Goal: Transaction & Acquisition: Purchase product/service

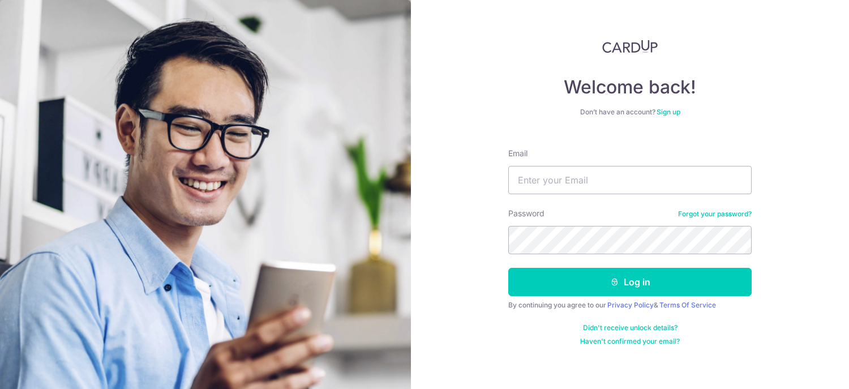
click at [584, 182] on input "Email" at bounding box center [629, 180] width 243 height 28
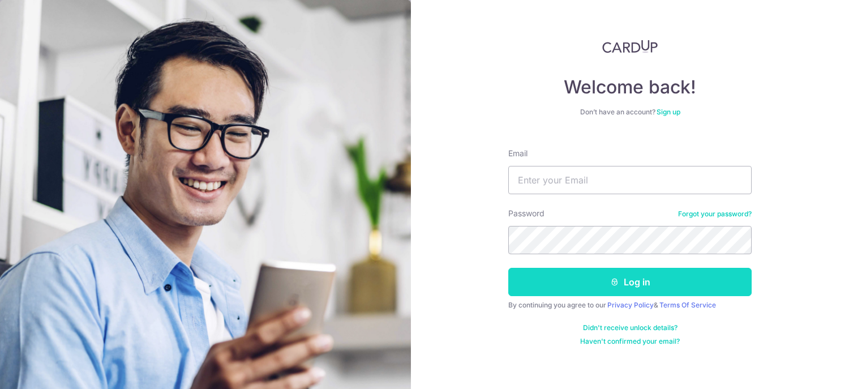
click at [636, 287] on button "Log in" at bounding box center [629, 282] width 243 height 28
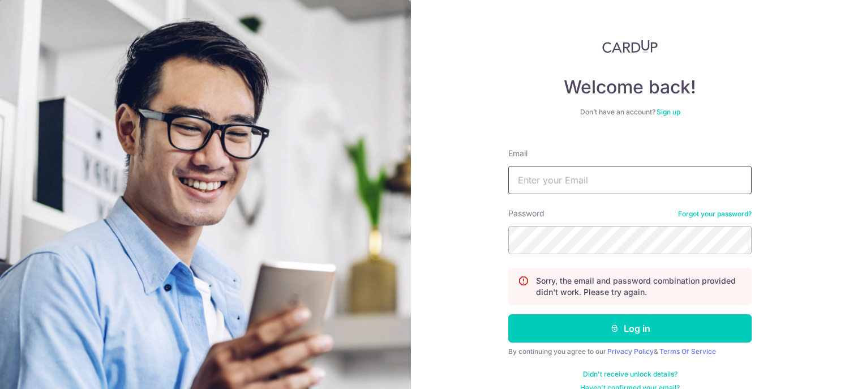
click at [552, 180] on input "Email" at bounding box center [629, 180] width 243 height 28
type input "katherine@premat.com.sg"
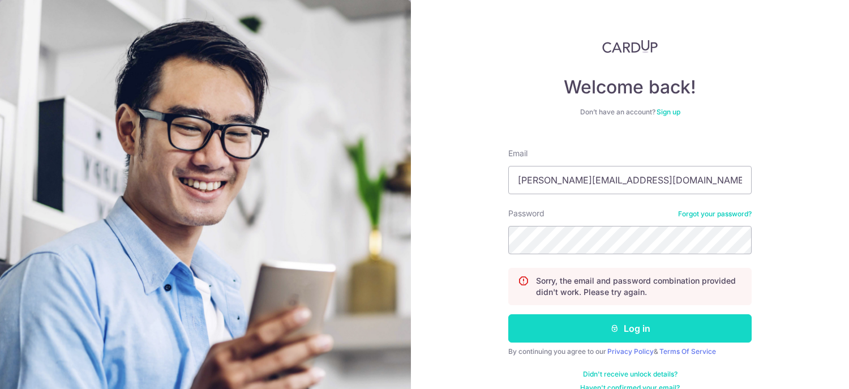
click at [657, 322] on button "Log in" at bounding box center [629, 328] width 243 height 28
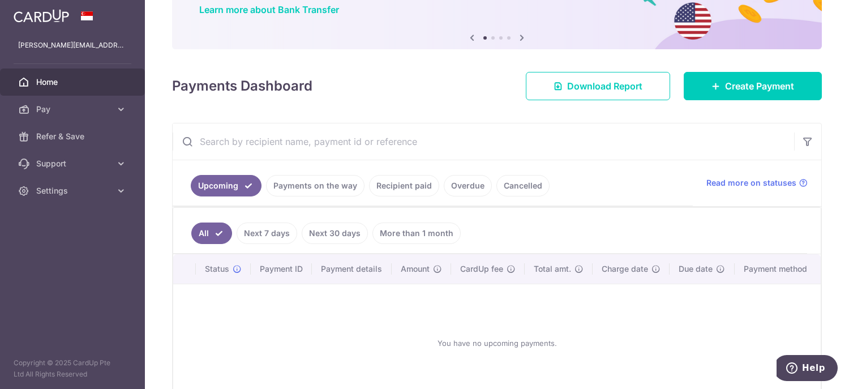
scroll to position [161, 0]
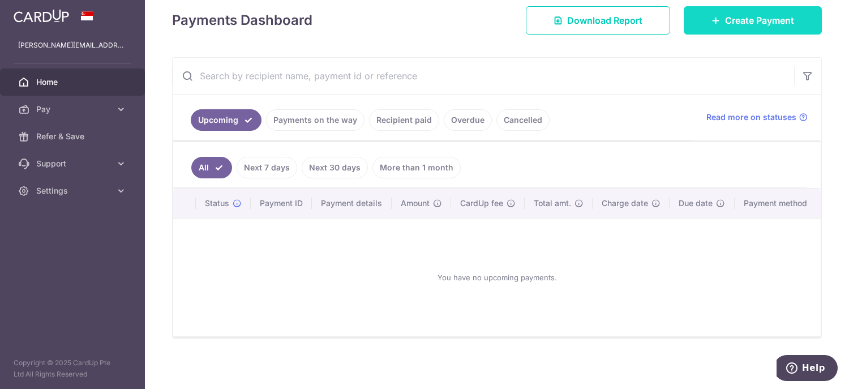
click at [741, 20] on span "Create Payment" at bounding box center [759, 21] width 69 height 14
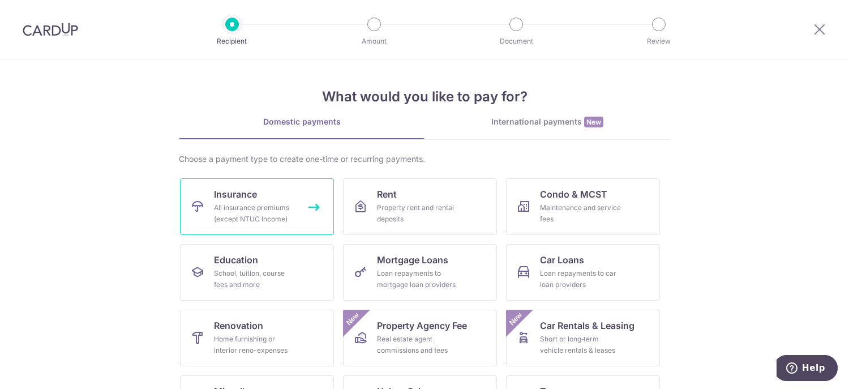
click at [279, 203] on div "All insurance premiums (except NTUC Income)" at bounding box center [255, 213] width 82 height 23
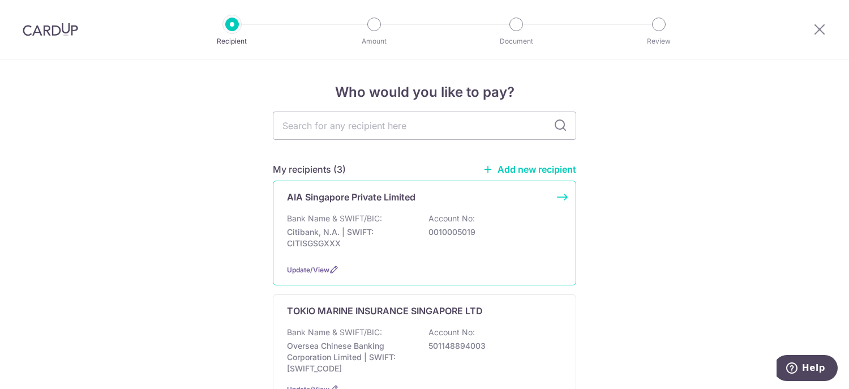
click at [389, 192] on p "AIA Singapore Private Limited" at bounding box center [351, 197] width 128 height 14
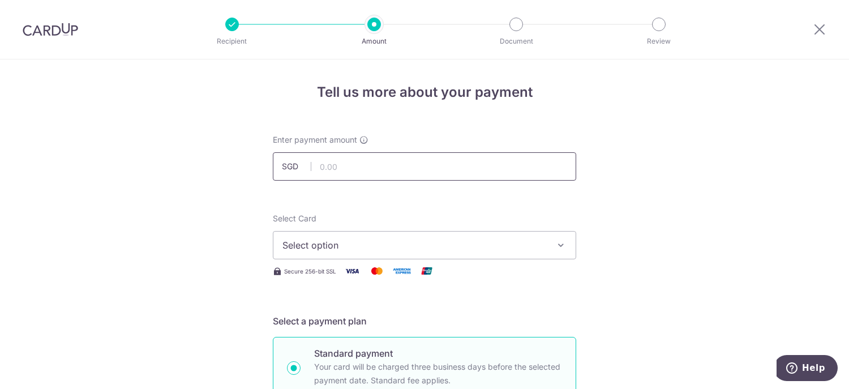
click at [331, 164] on input "text" at bounding box center [424, 166] width 303 height 28
type input "1,064.00"
click at [348, 237] on button "Select option" at bounding box center [424, 245] width 303 height 28
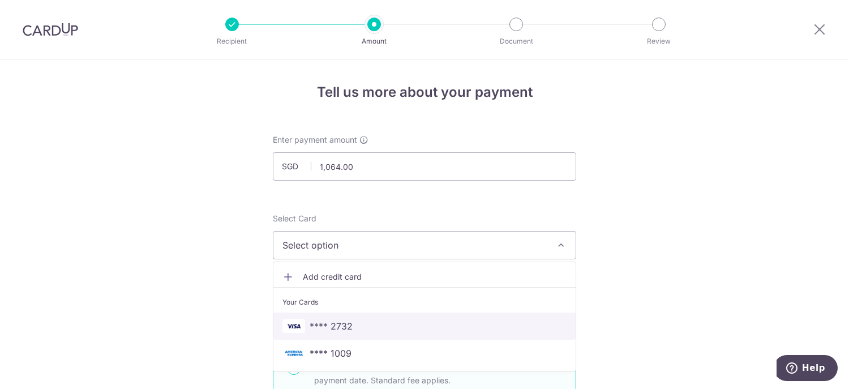
click at [350, 328] on span "**** 2732" at bounding box center [424, 326] width 284 height 14
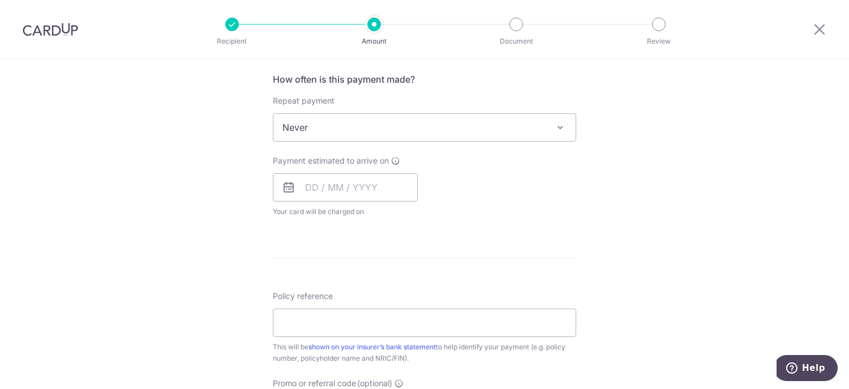
scroll to position [453, 0]
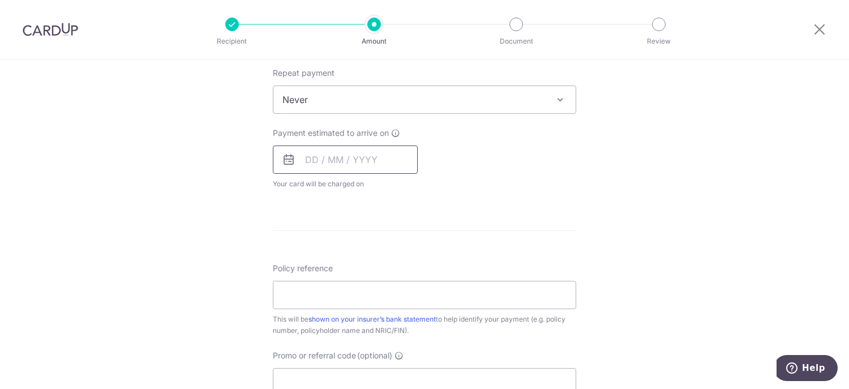
click at [312, 161] on input "text" at bounding box center [345, 159] width 145 height 28
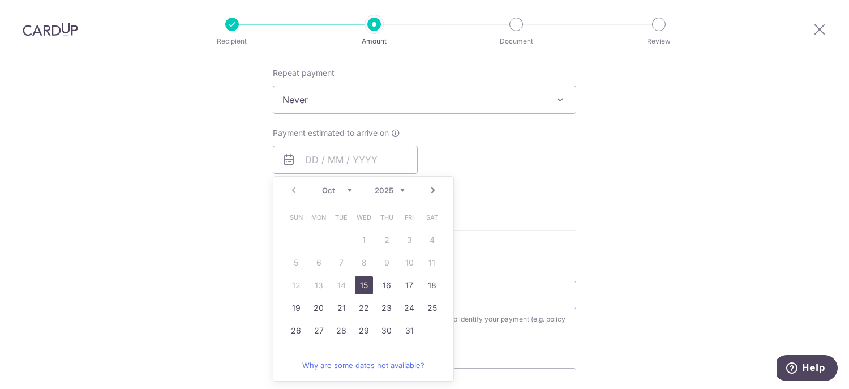
click at [363, 285] on link "15" at bounding box center [364, 285] width 18 height 18
type input "[DATE]"
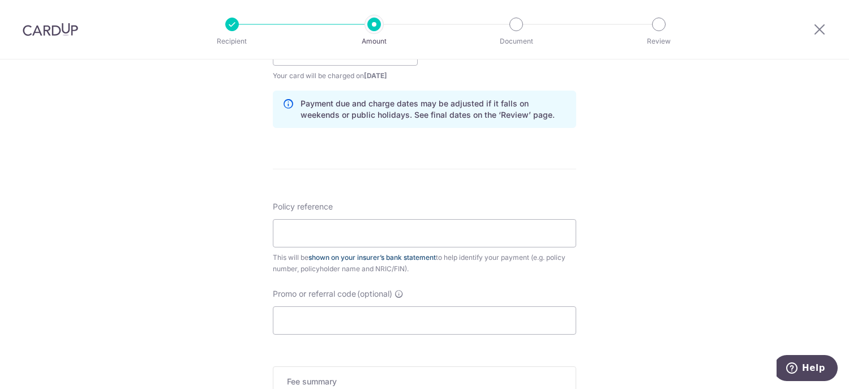
scroll to position [566, 0]
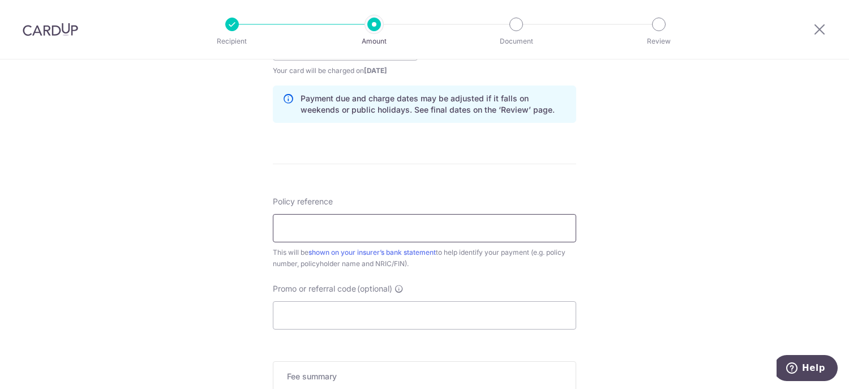
click at [307, 223] on input "Policy reference" at bounding box center [424, 228] width 303 height 28
drag, startPoint x: 307, startPoint y: 223, endPoint x: 275, endPoint y: 224, distance: 31.7
paste input "L524601833"
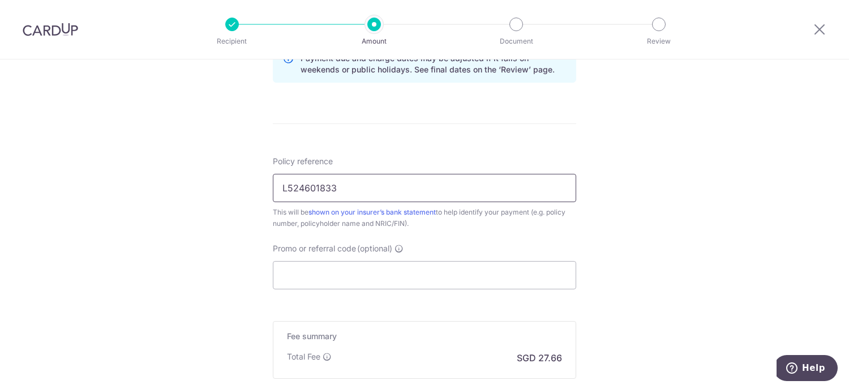
scroll to position [739, 0]
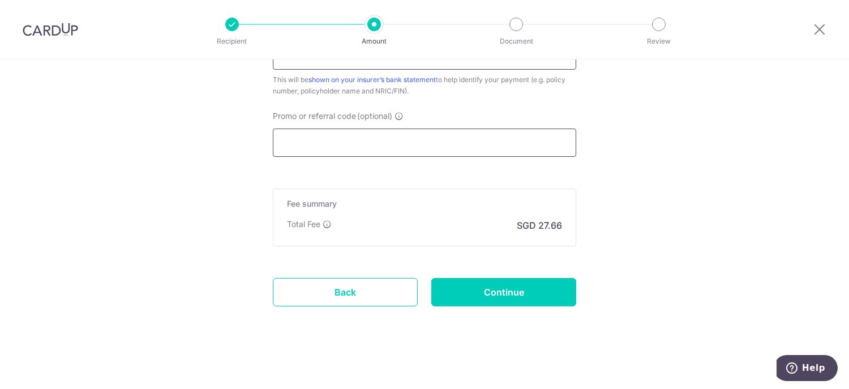
type input "L524601833"
click at [348, 143] on input "Promo or referral code (optional)" at bounding box center [424, 142] width 303 height 28
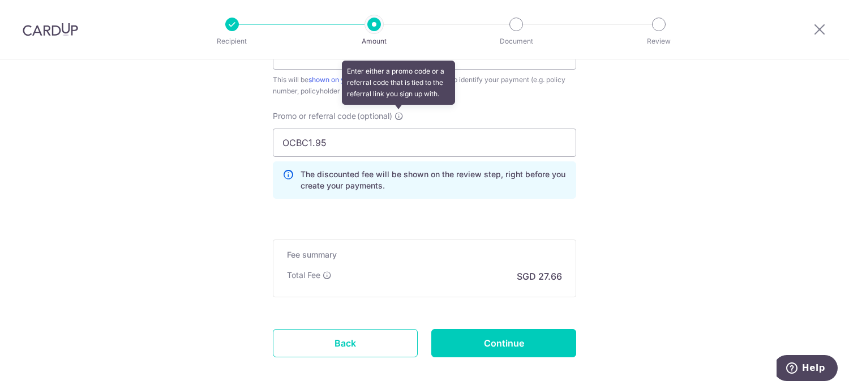
click at [395, 113] on icon at bounding box center [399, 116] width 9 height 9
click at [395, 128] on input "OCBC1.95" at bounding box center [424, 142] width 303 height 28
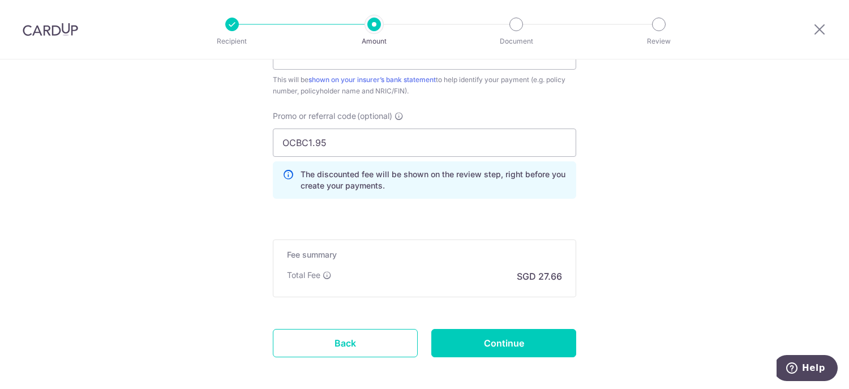
click at [354, 113] on span "Promo or referral code" at bounding box center [314, 115] width 83 height 11
click at [354, 128] on input "OCBC1.95" at bounding box center [424, 142] width 303 height 28
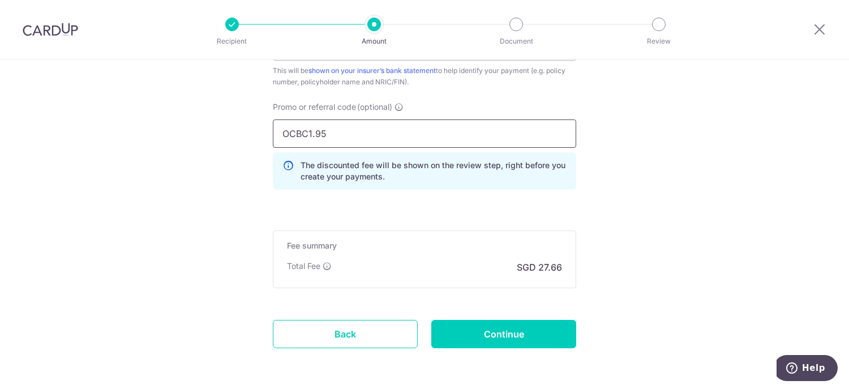
scroll to position [790, 0]
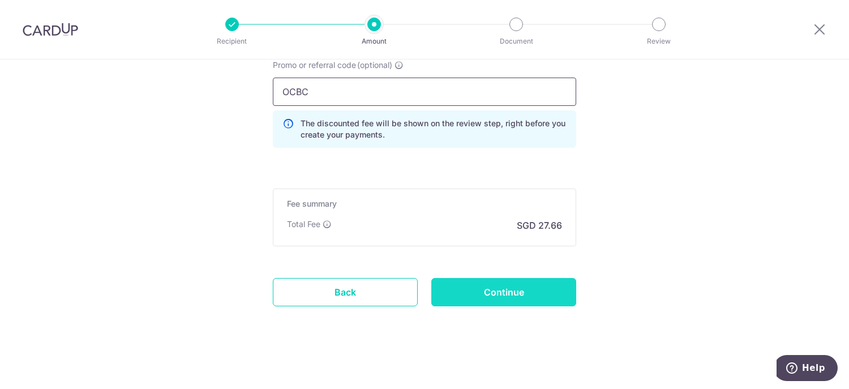
type input "OCBC"
click at [515, 289] on input "Continue" at bounding box center [503, 292] width 145 height 28
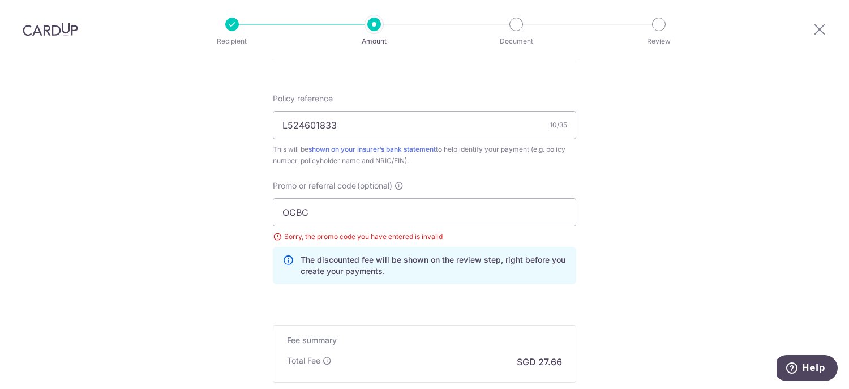
scroll to position [679, 0]
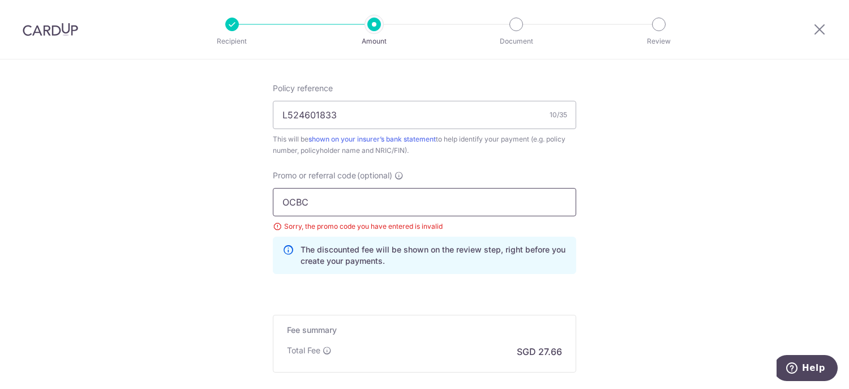
click at [309, 202] on input "OCBC" at bounding box center [424, 202] width 303 height 28
click button "Add Card" at bounding box center [0, 0] width 0 height 0
type input "OCBC195"
click at [422, 277] on div "Promo or referral code (optional) OCBC195 Sorry, the promo code you have entere…" at bounding box center [424, 226] width 317 height 113
drag, startPoint x: 335, startPoint y: 198, endPoint x: 0, endPoint y: 309, distance: 352.5
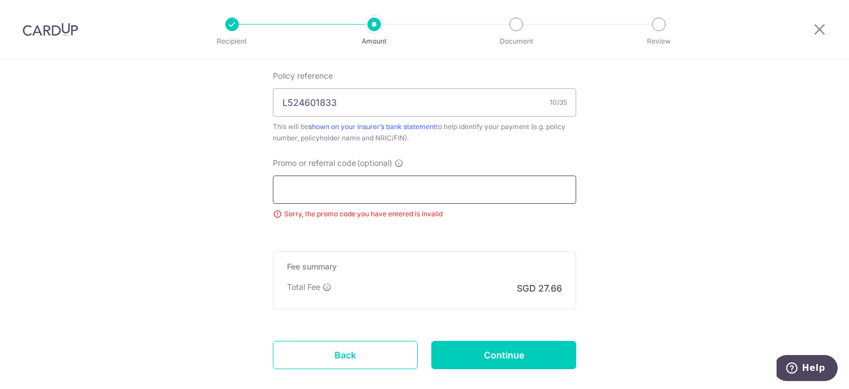
scroll to position [699, 0]
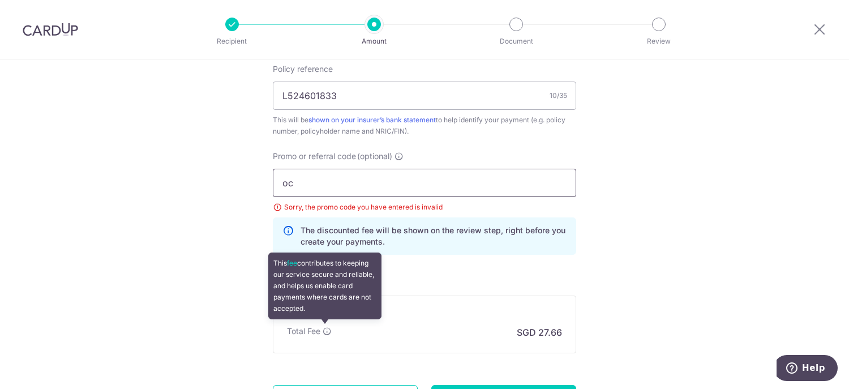
type input "o"
click button "Add Card" at bounding box center [0, 0] width 0 height 0
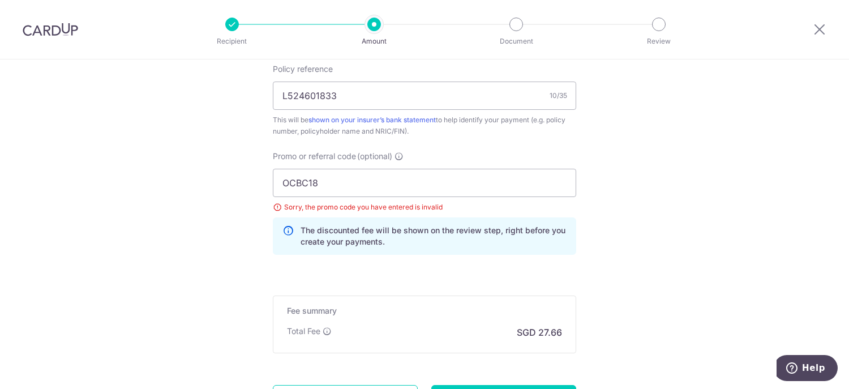
click at [354, 235] on p "The discounted fee will be shown on the review step, right before you create yo…" at bounding box center [434, 236] width 266 height 23
click at [328, 182] on input "OCBC18" at bounding box center [424, 183] width 303 height 28
type input "OCBC195"
click button "Add Card" at bounding box center [0, 0] width 0 height 0
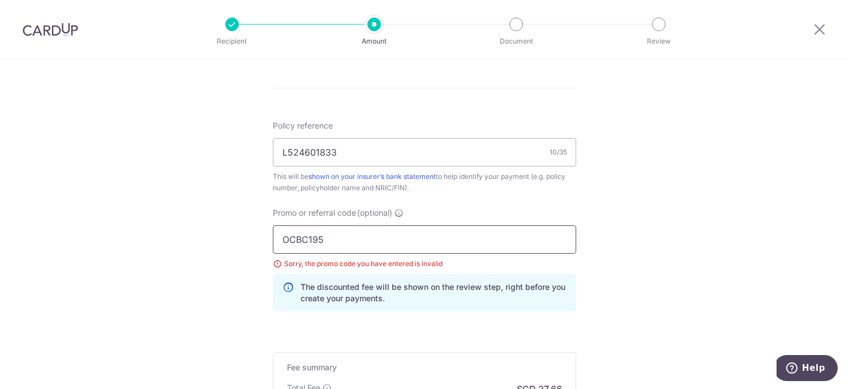
drag, startPoint x: 348, startPoint y: 228, endPoint x: 149, endPoint y: 234, distance: 198.8
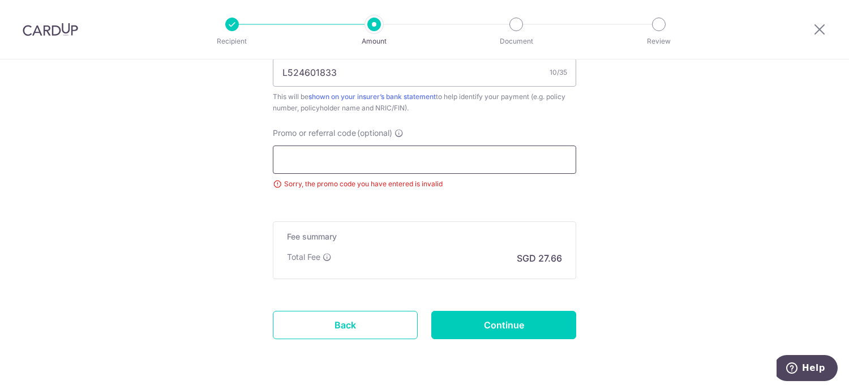
scroll to position [755, 0]
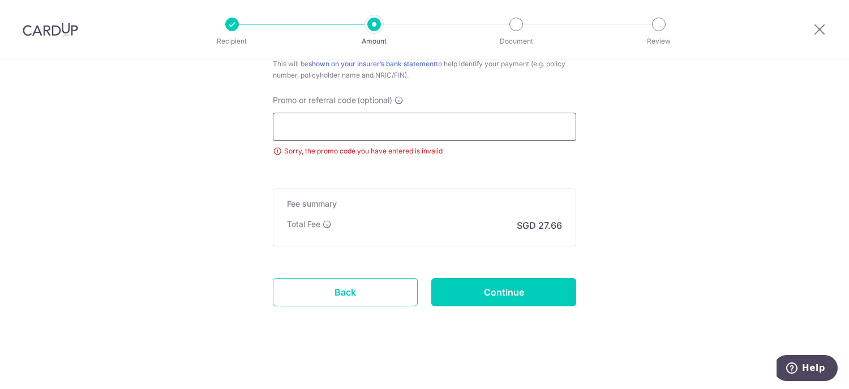
click at [318, 121] on input "Promo or referral code (optional)" at bounding box center [424, 127] width 303 height 28
click at [278, 152] on div "Sorry, the promo code you have entered is invalid" at bounding box center [424, 150] width 303 height 11
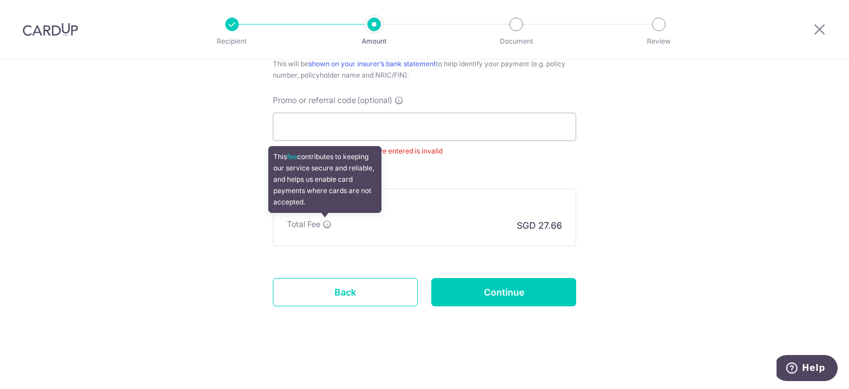
click at [323, 223] on icon at bounding box center [327, 224] width 9 height 9
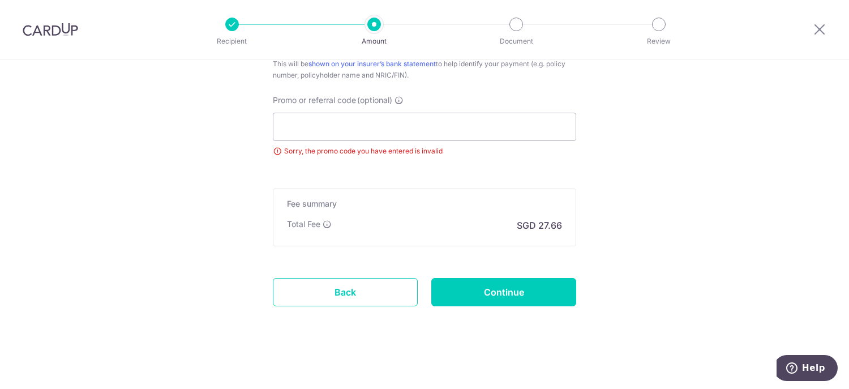
click at [329, 220] on div "Total Fee This fee contributes to keeping our service secure and reliable, and …" at bounding box center [424, 226] width 275 height 14
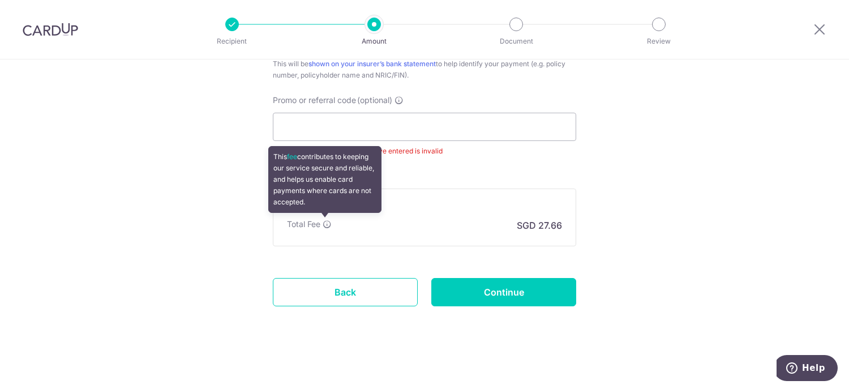
click at [323, 220] on icon at bounding box center [327, 224] width 9 height 9
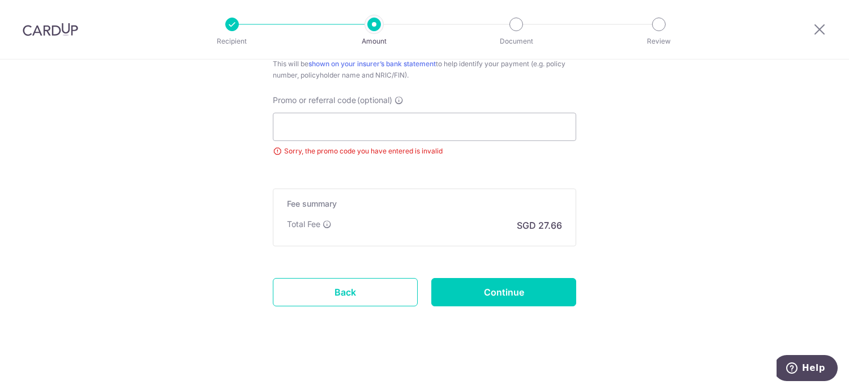
click at [310, 220] on p "Total Fee" at bounding box center [303, 224] width 33 height 11
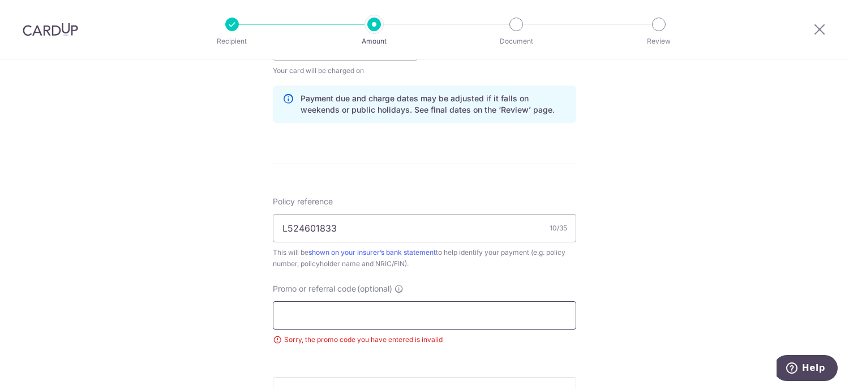
scroll to position [623, 0]
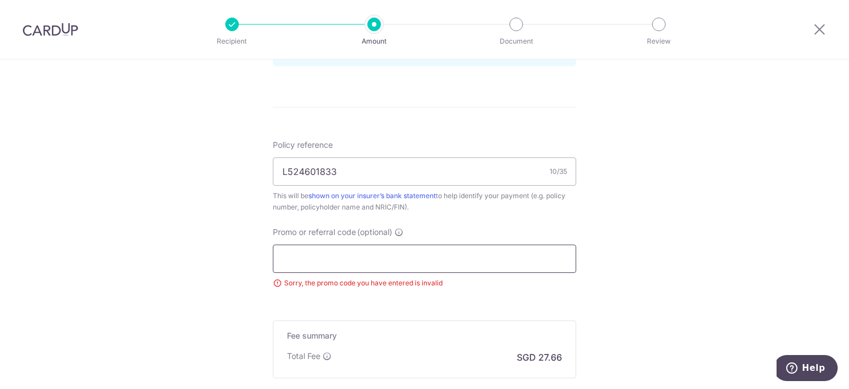
click at [322, 258] on input "Promo or referral code (optional)" at bounding box center [424, 259] width 303 height 28
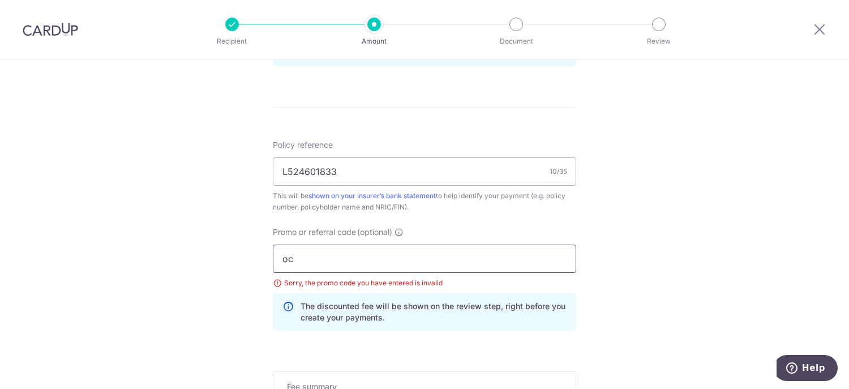
type input "o"
type input "OCBC18"
click button "Add Card" at bounding box center [0, 0] width 0 height 0
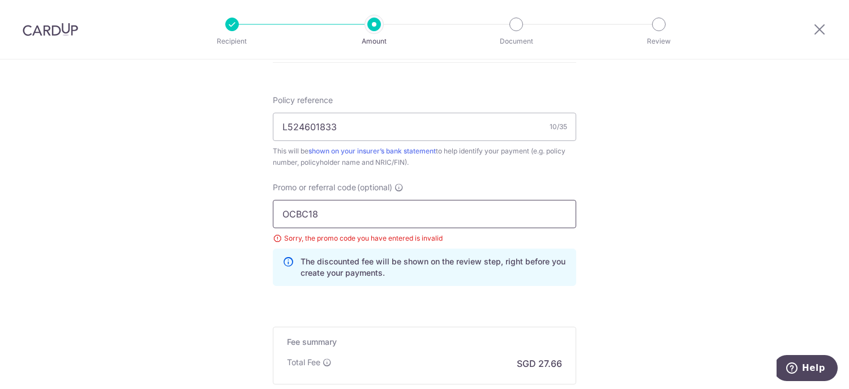
scroll to position [736, 0]
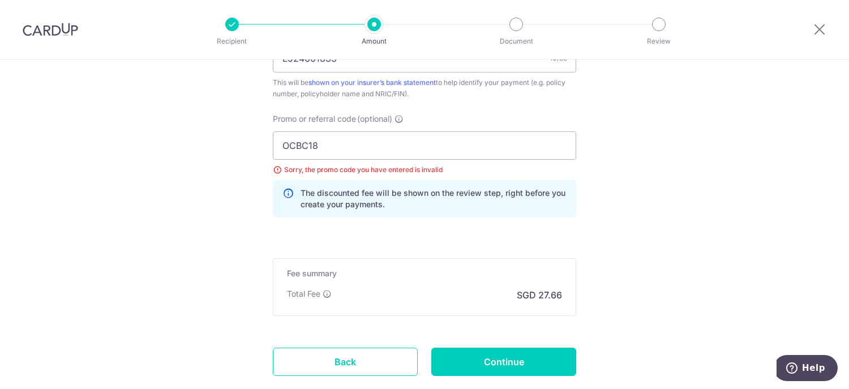
click at [333, 191] on p "The discounted fee will be shown on the review step, right before you create yo…" at bounding box center [434, 198] width 266 height 23
click at [538, 193] on p "The discounted fee will be shown on the review step, right before you create yo…" at bounding box center [434, 198] width 266 height 23
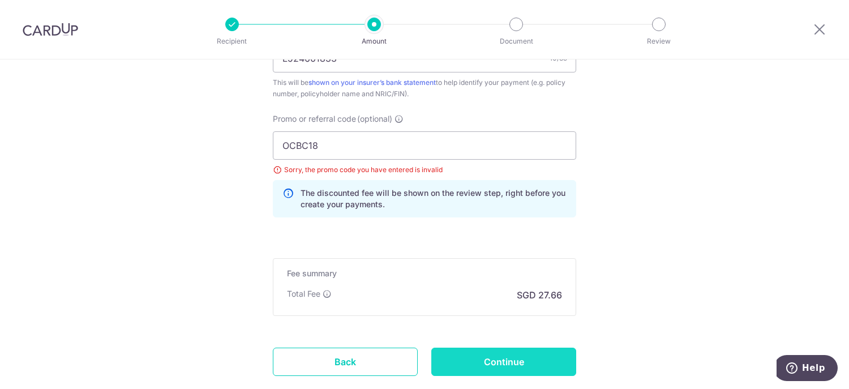
click at [528, 357] on input "Continue" at bounding box center [503, 362] width 145 height 28
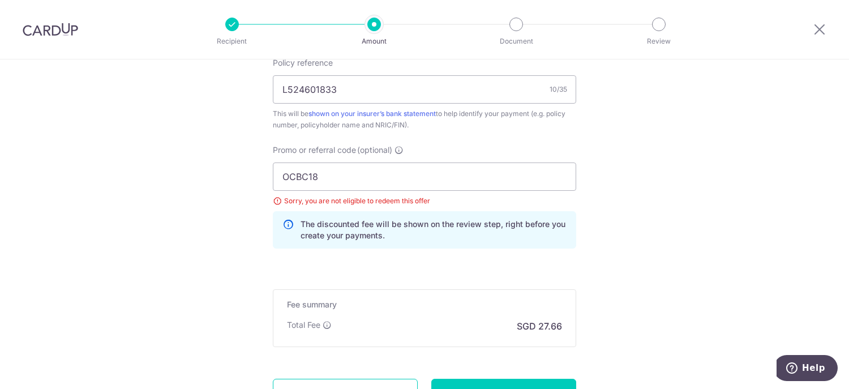
scroll to position [692, 0]
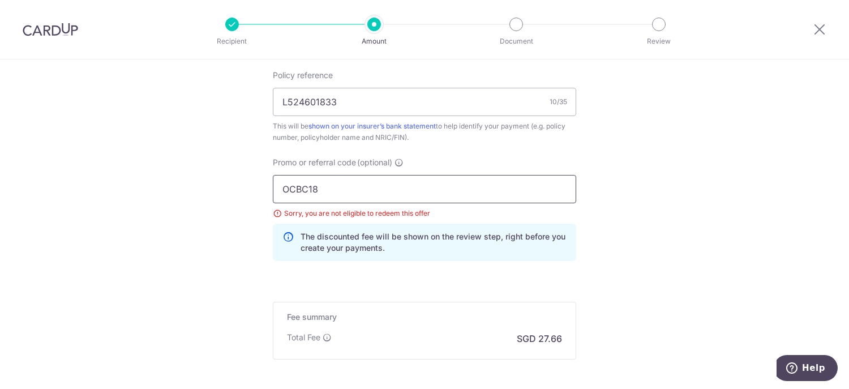
drag, startPoint x: 374, startPoint y: 185, endPoint x: 252, endPoint y: 190, distance: 121.8
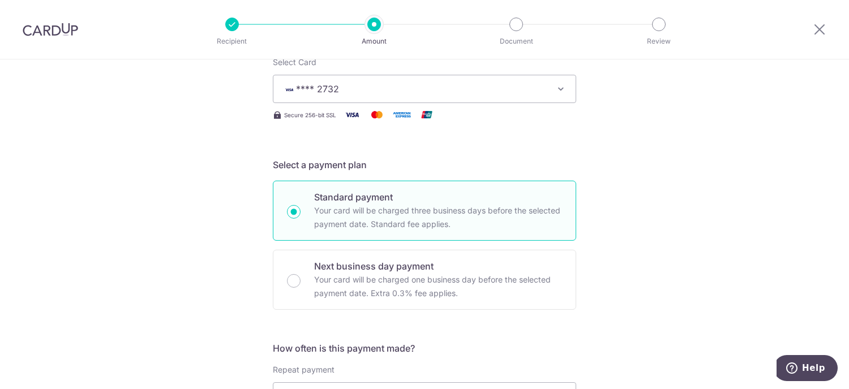
scroll to position [396, 0]
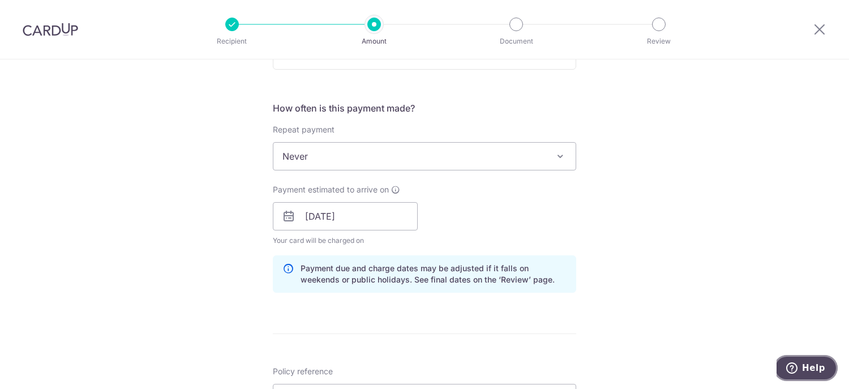
click at [809, 372] on span "Help" at bounding box center [813, 368] width 23 height 10
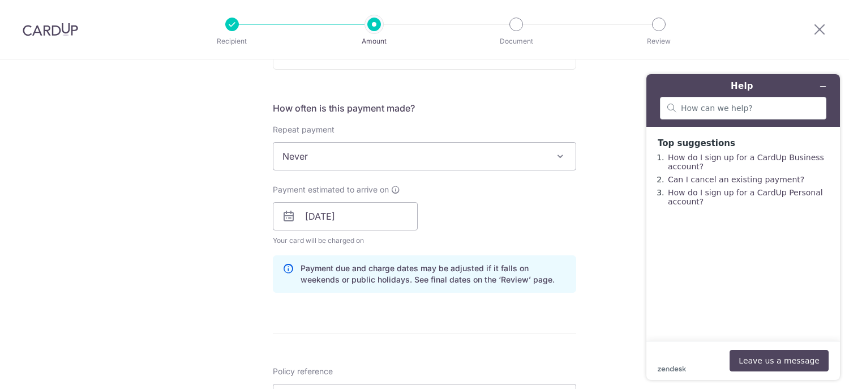
click at [705, 360] on div "zendesk .cls-1{fill:#03363d;} Leave us a message" at bounding box center [743, 361] width 171 height 22
click at [707, 105] on input "search" at bounding box center [750, 108] width 138 height 10
type input "o"
type input "ANY PROMO RATE FOR ONE TIME PAYMENT"
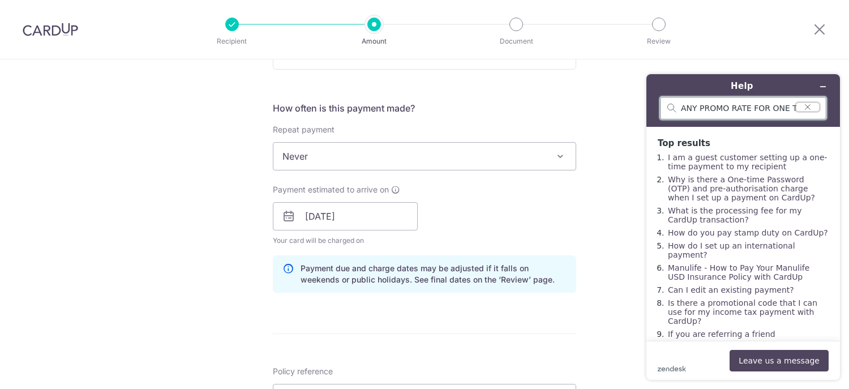
click at [808, 107] on icon "Clear search" at bounding box center [808, 107] width 5 height 5
click at [824, 88] on icon "Minimize widget" at bounding box center [823, 87] width 8 height 8
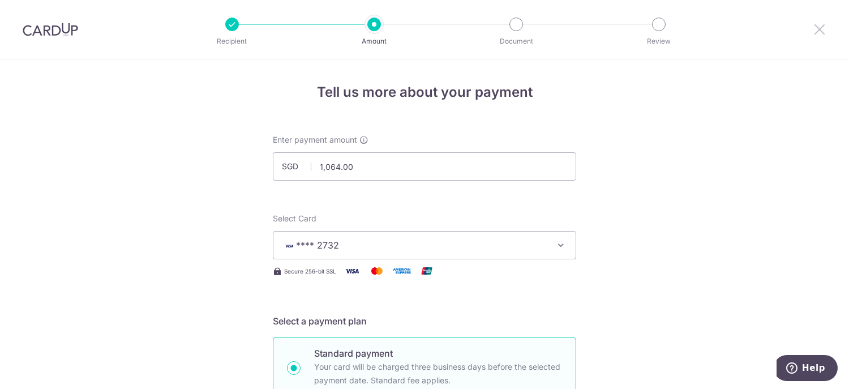
click at [822, 28] on icon at bounding box center [820, 29] width 14 height 14
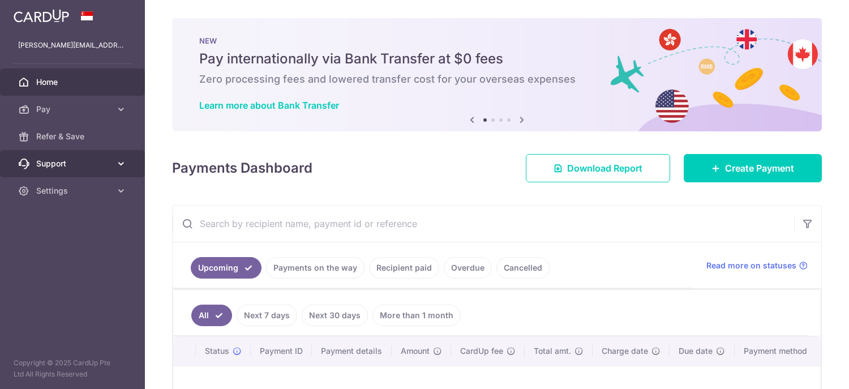
click at [54, 160] on span "Support" at bounding box center [73, 163] width 75 height 11
click at [52, 160] on span "Support" at bounding box center [73, 163] width 75 height 11
click at [88, 166] on span "Support" at bounding box center [73, 163] width 75 height 11
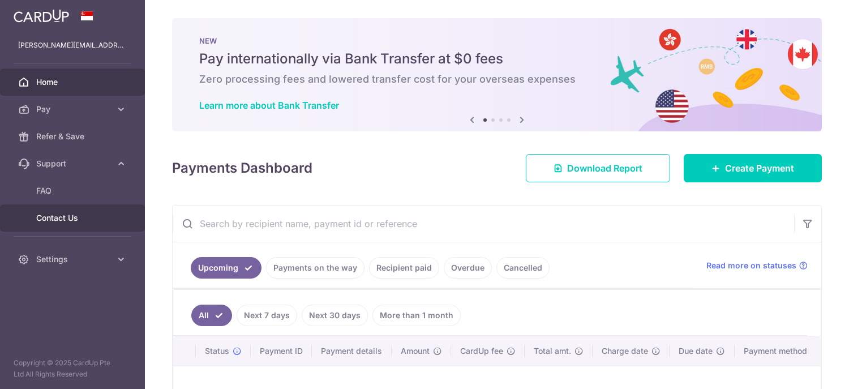
click at [63, 212] on span "Contact Us" at bounding box center [73, 217] width 75 height 11
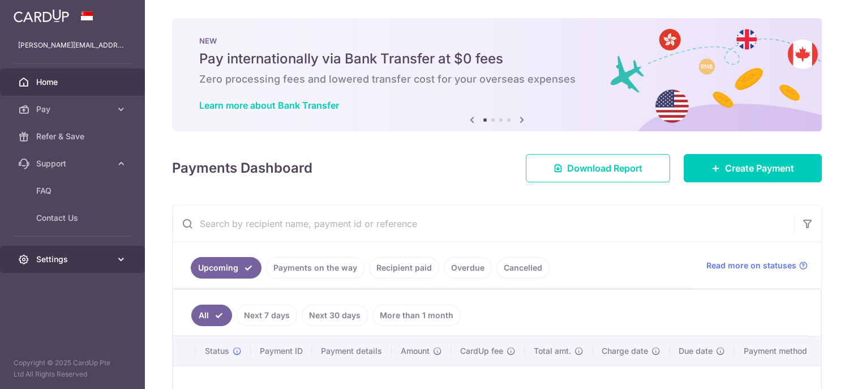
click at [66, 256] on span "Settings" at bounding box center [73, 259] width 75 height 11
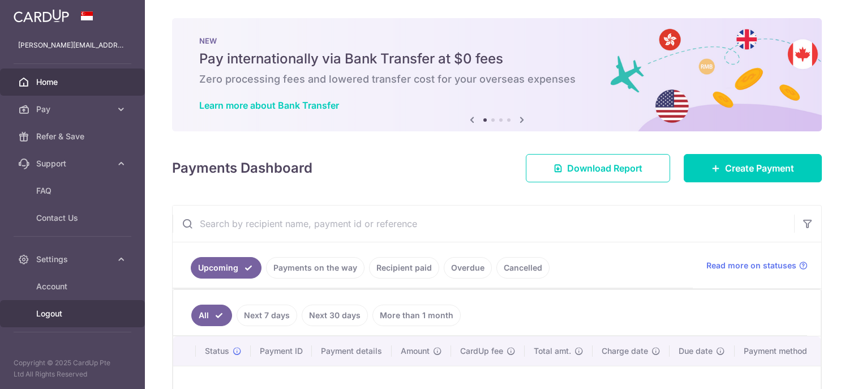
click at [57, 311] on span "Logout" at bounding box center [73, 313] width 75 height 11
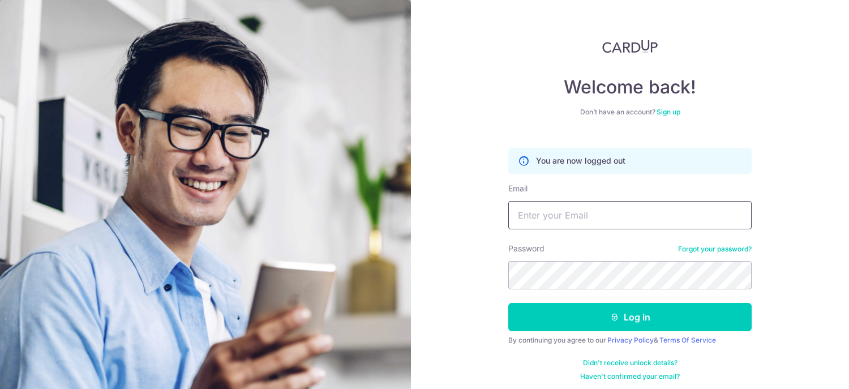
click at [529, 219] on input "Email" at bounding box center [629, 215] width 243 height 28
type input "[PERSON_NAME][EMAIL_ADDRESS][DOMAIN_NAME]"
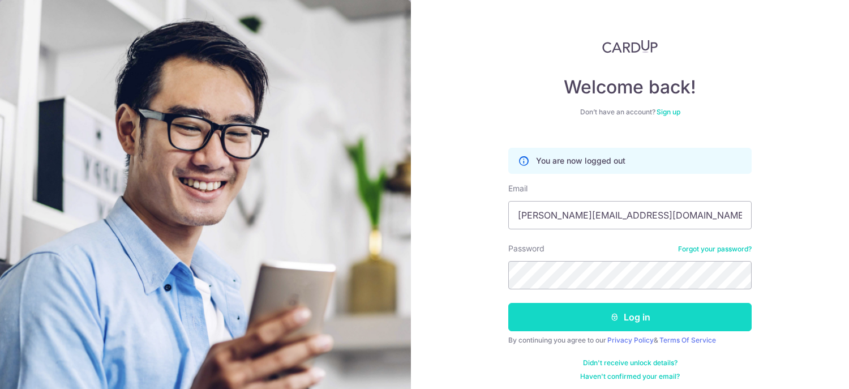
click at [635, 318] on button "Log in" at bounding box center [629, 317] width 243 height 28
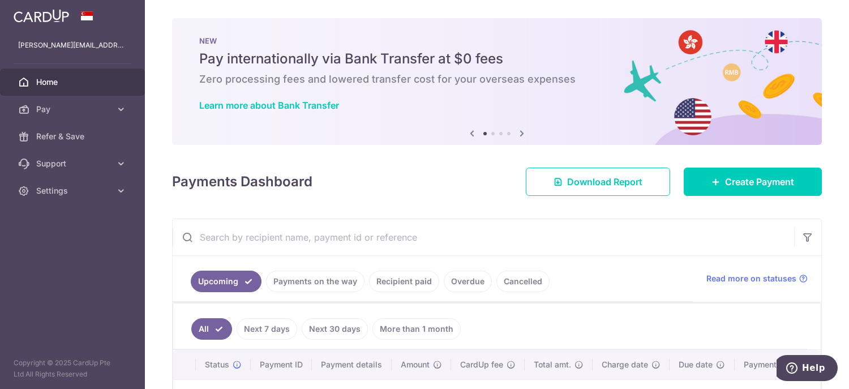
scroll to position [161, 0]
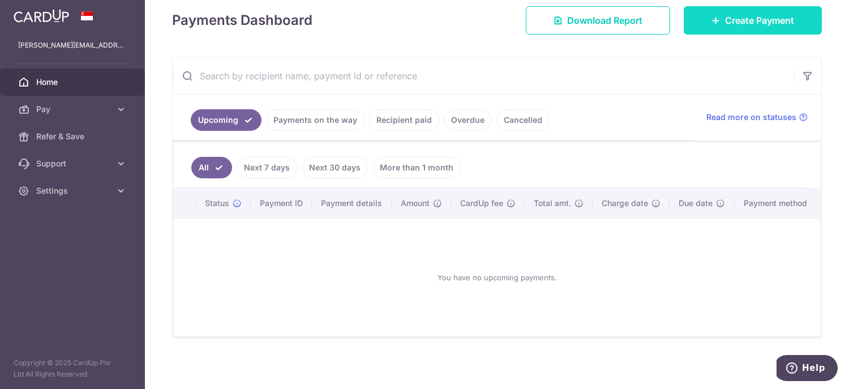
click at [772, 18] on span "Create Payment" at bounding box center [759, 21] width 69 height 14
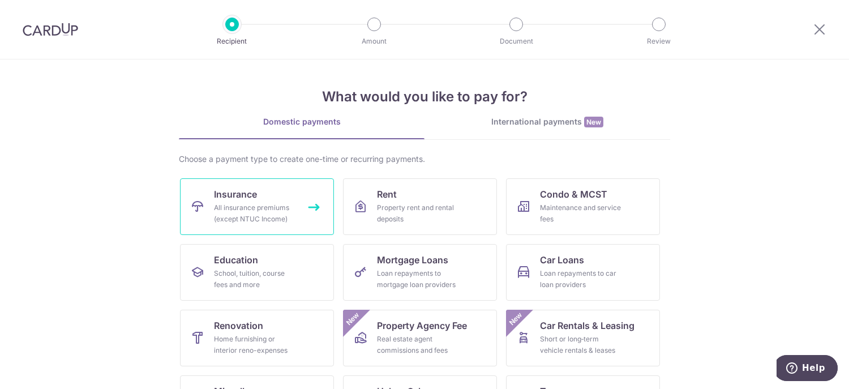
click at [260, 202] on div "All insurance premiums (except NTUC Income)" at bounding box center [255, 213] width 82 height 23
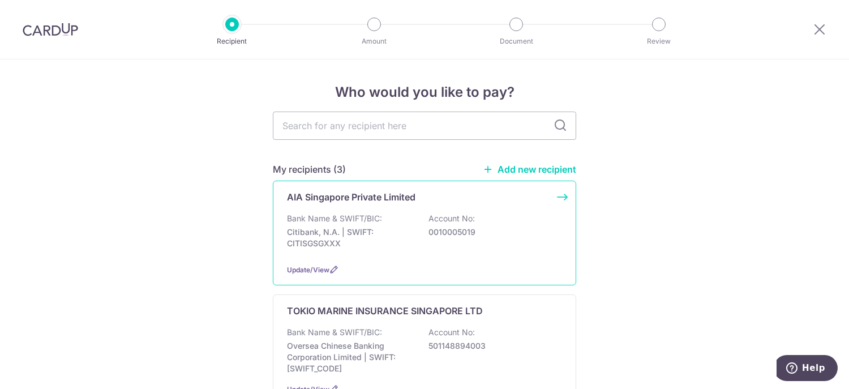
click at [396, 215] on div "Bank Name & SWIFT/BIC: Citibank, N.A. | SWIFT: CITISGSGXXX Account No: 00100050…" at bounding box center [424, 234] width 275 height 42
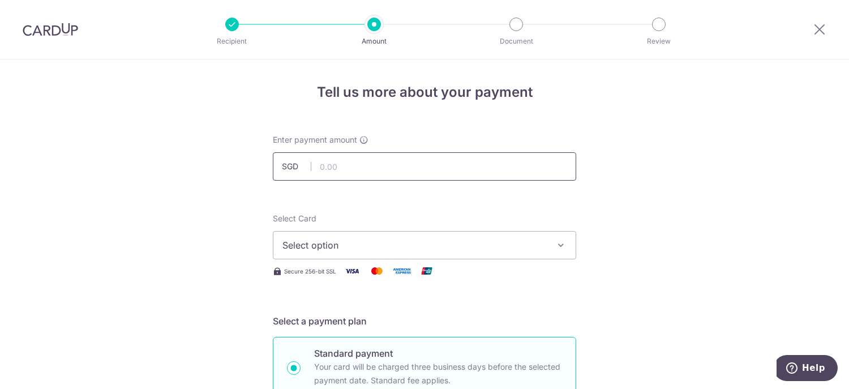
drag, startPoint x: 0, startPoint y: 0, endPoint x: 345, endPoint y: 168, distance: 383.8
click at [345, 168] on input "text" at bounding box center [424, 166] width 303 height 28
type input "1,064.00"
click at [332, 243] on span "Select option" at bounding box center [414, 245] width 264 height 14
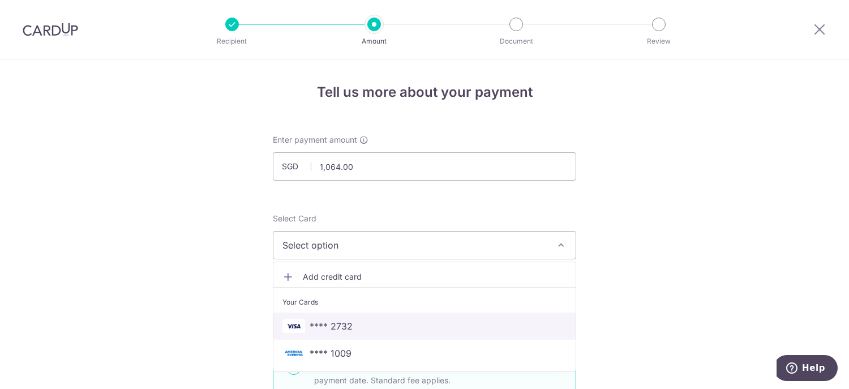
click at [332, 325] on span "**** 2732" at bounding box center [331, 326] width 43 height 14
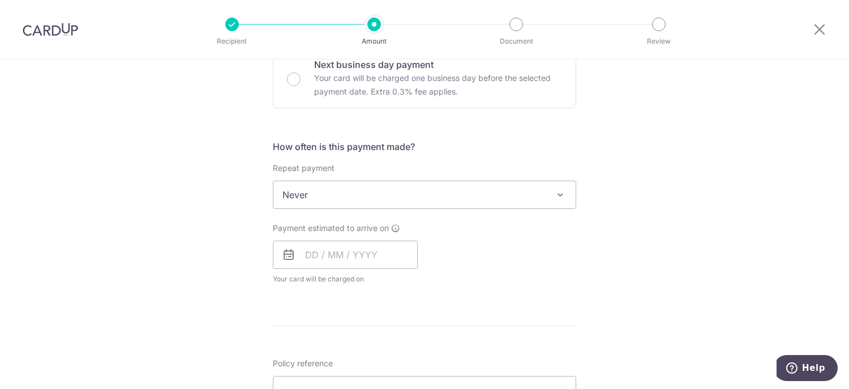
scroll to position [396, 0]
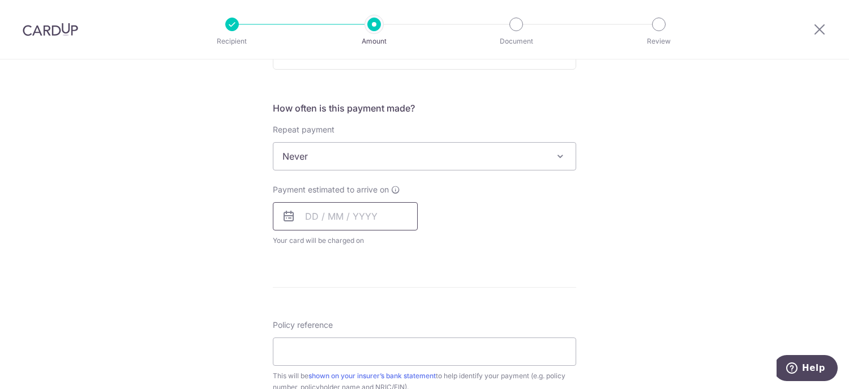
click at [384, 214] on input "text" at bounding box center [345, 216] width 145 height 28
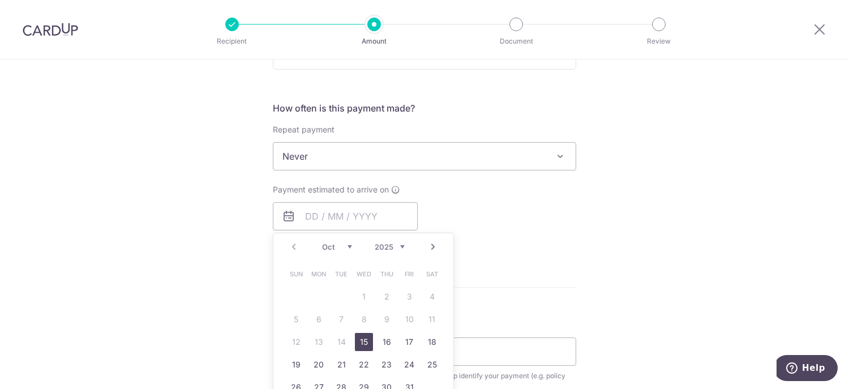
click at [367, 339] on link "15" at bounding box center [364, 342] width 18 height 18
type input "[DATE]"
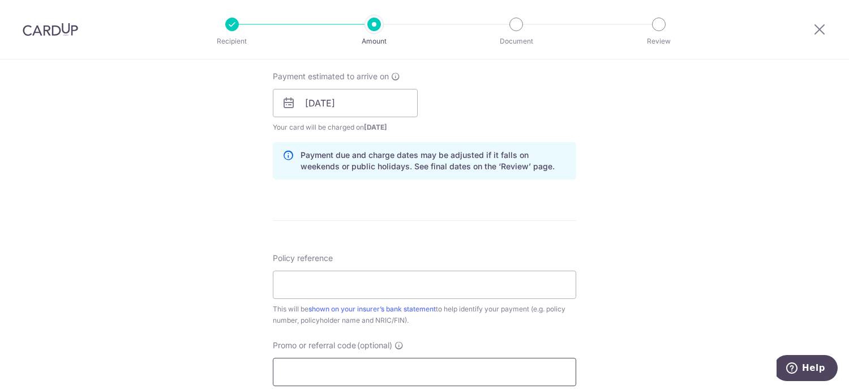
scroll to position [566, 0]
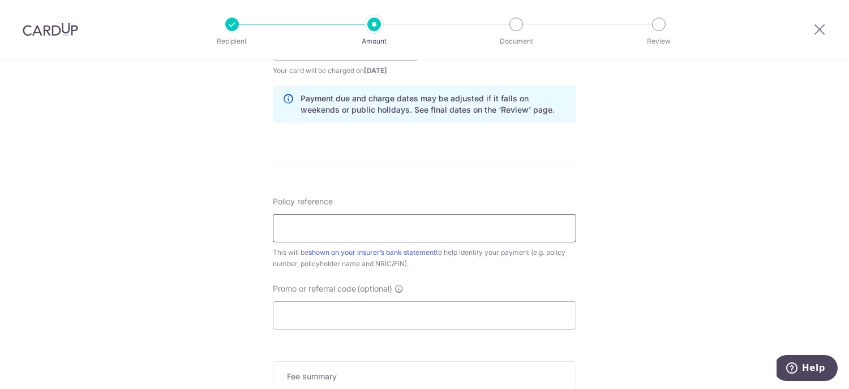
click at [310, 224] on input "Policy reference" at bounding box center [424, 228] width 303 height 28
paste input "L524601833"
type input "L524601833"
click at [310, 314] on input "Promo or referral code (optional)" at bounding box center [424, 315] width 303 height 28
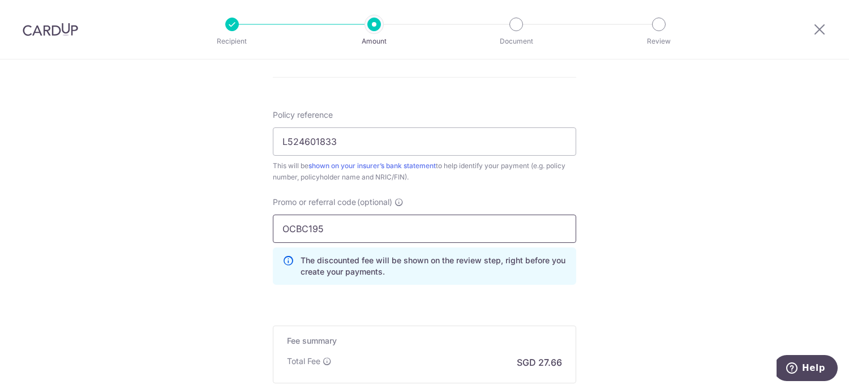
scroll to position [790, 0]
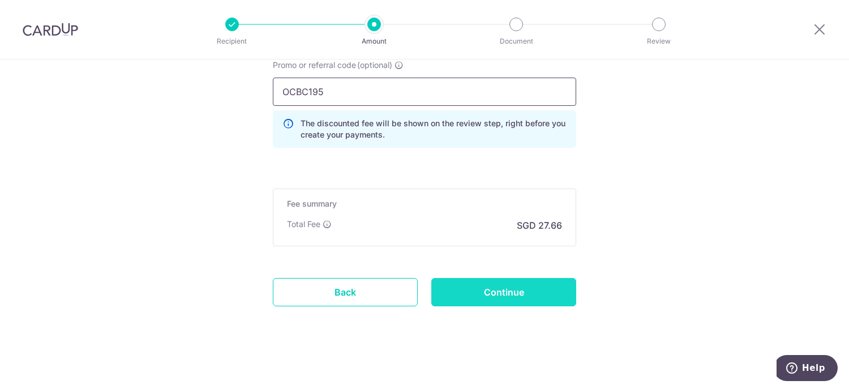
type input "OCBC195"
click at [522, 285] on input "Continue" at bounding box center [503, 292] width 145 height 28
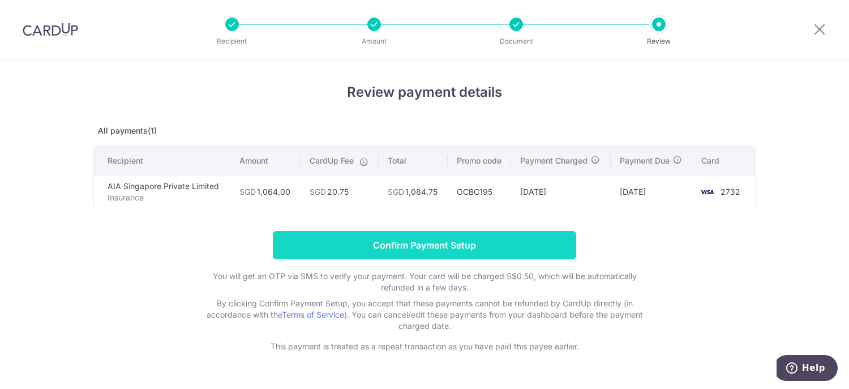
click at [456, 243] on input "Confirm Payment Setup" at bounding box center [424, 245] width 303 height 28
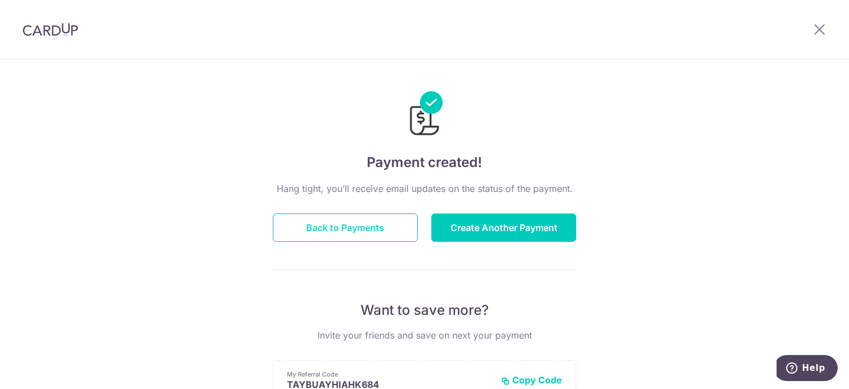
click at [344, 228] on button "Back to Payments" at bounding box center [345, 227] width 145 height 28
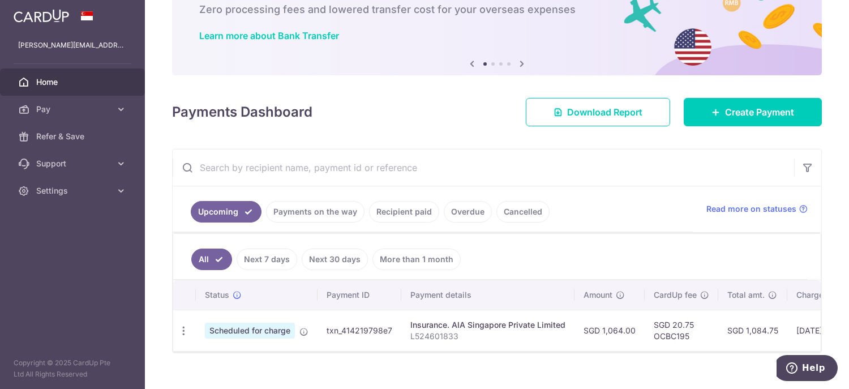
scroll to position [91, 0]
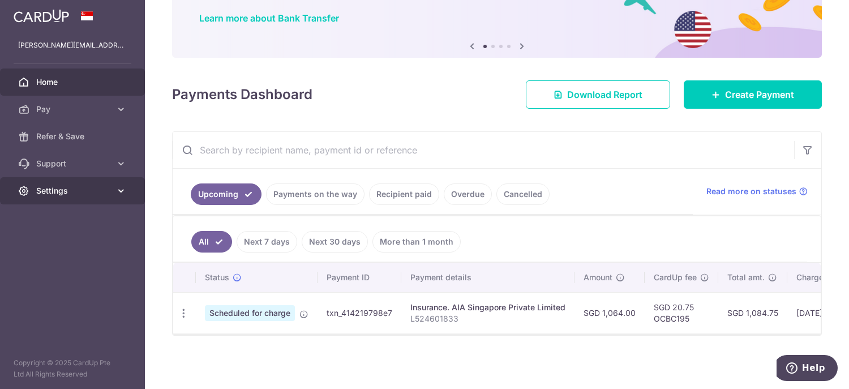
click at [75, 184] on link "Settings" at bounding box center [72, 190] width 145 height 27
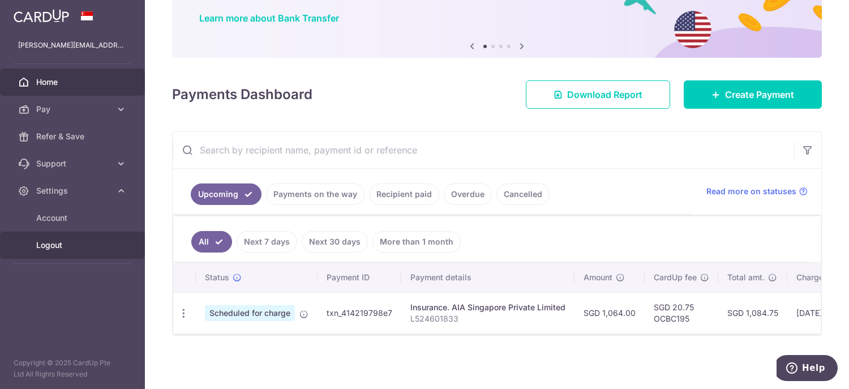
click at [66, 243] on span "Logout" at bounding box center [73, 244] width 75 height 11
